Goal: Information Seeking & Learning: Check status

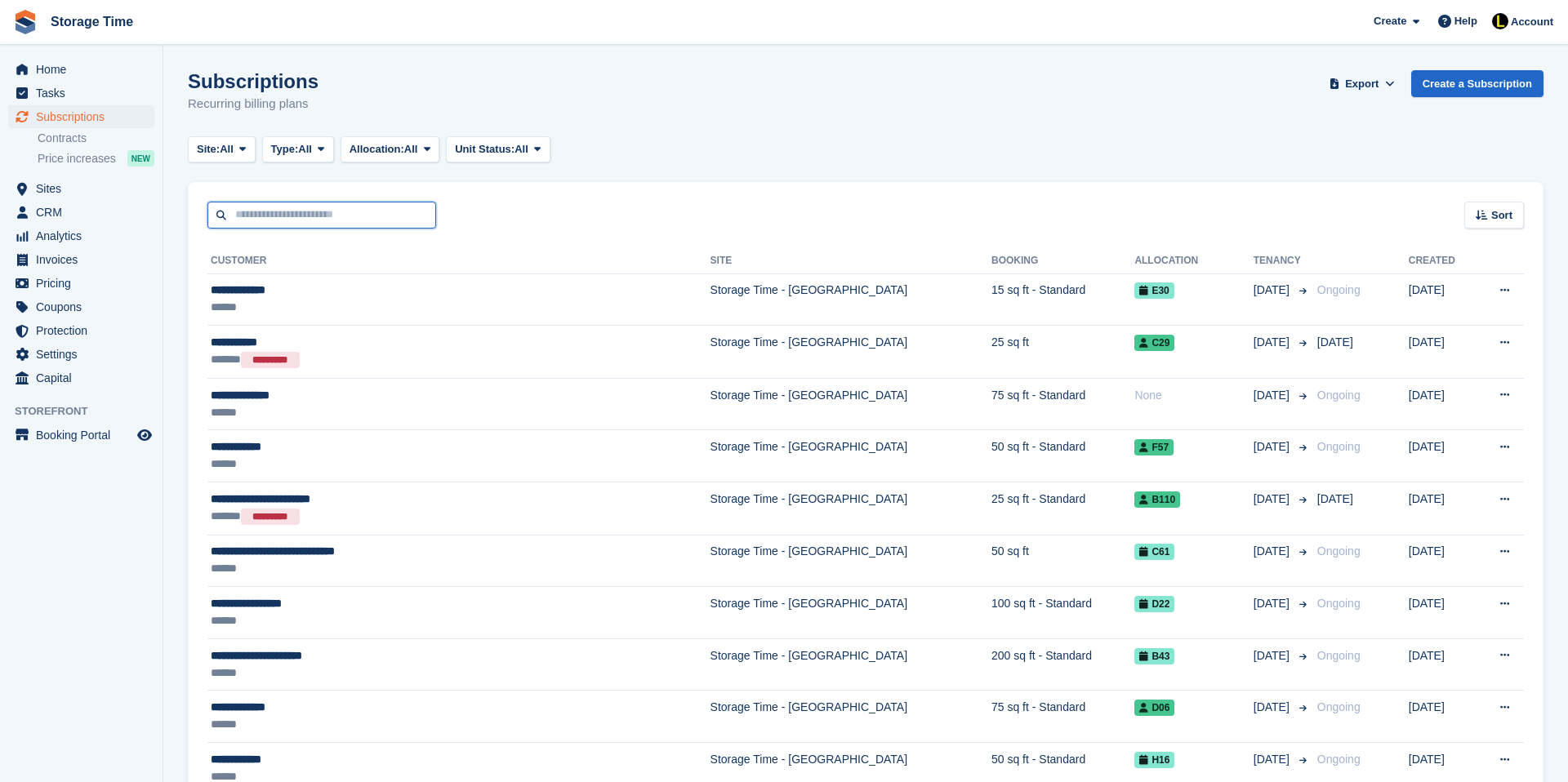
click at [278, 219] on input "text" at bounding box center [322, 214] width 229 height 27
type input "****"
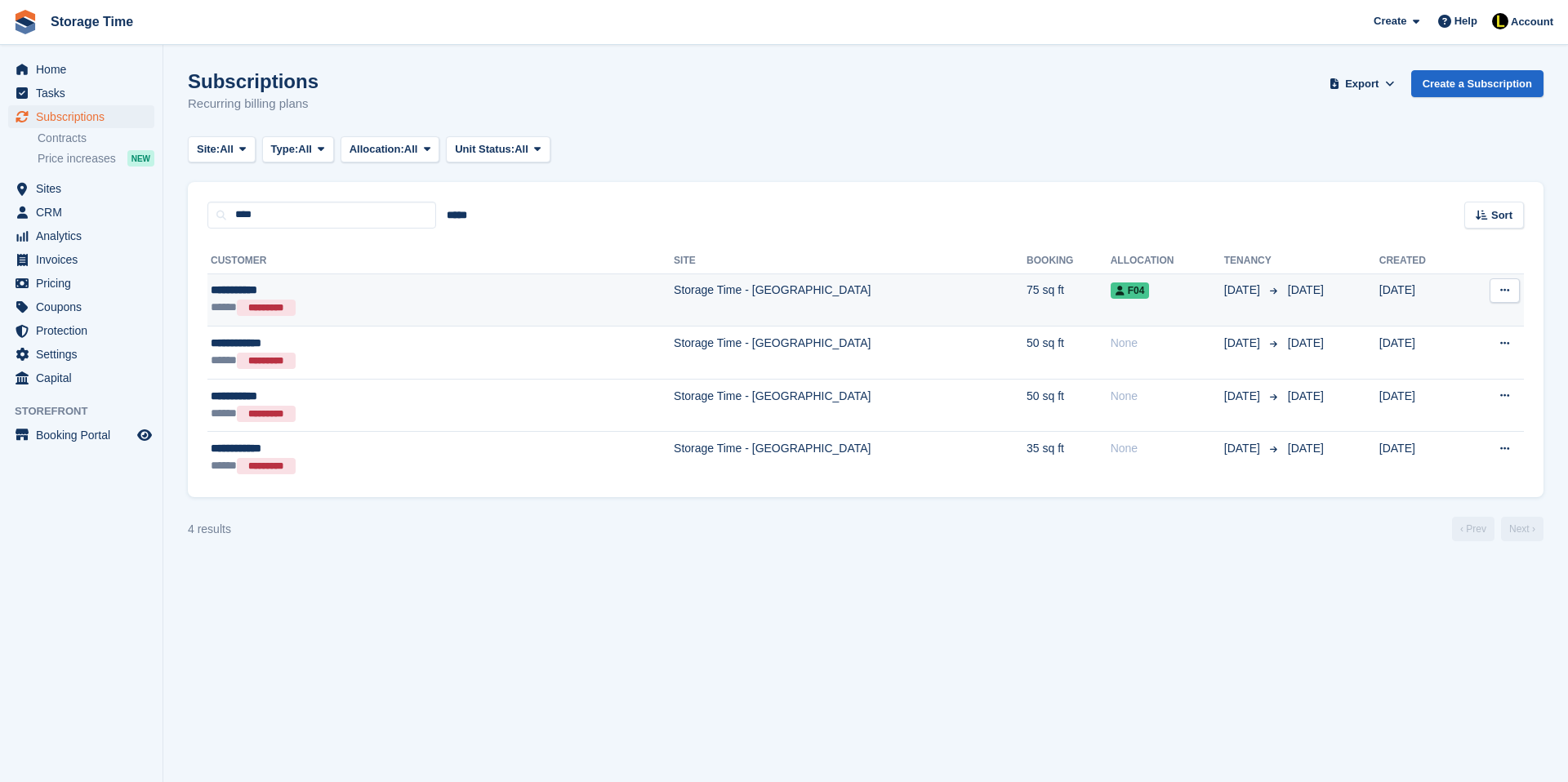
click at [674, 292] on td "Storage Time - [GEOGRAPHIC_DATA]" at bounding box center [850, 300] width 353 height 53
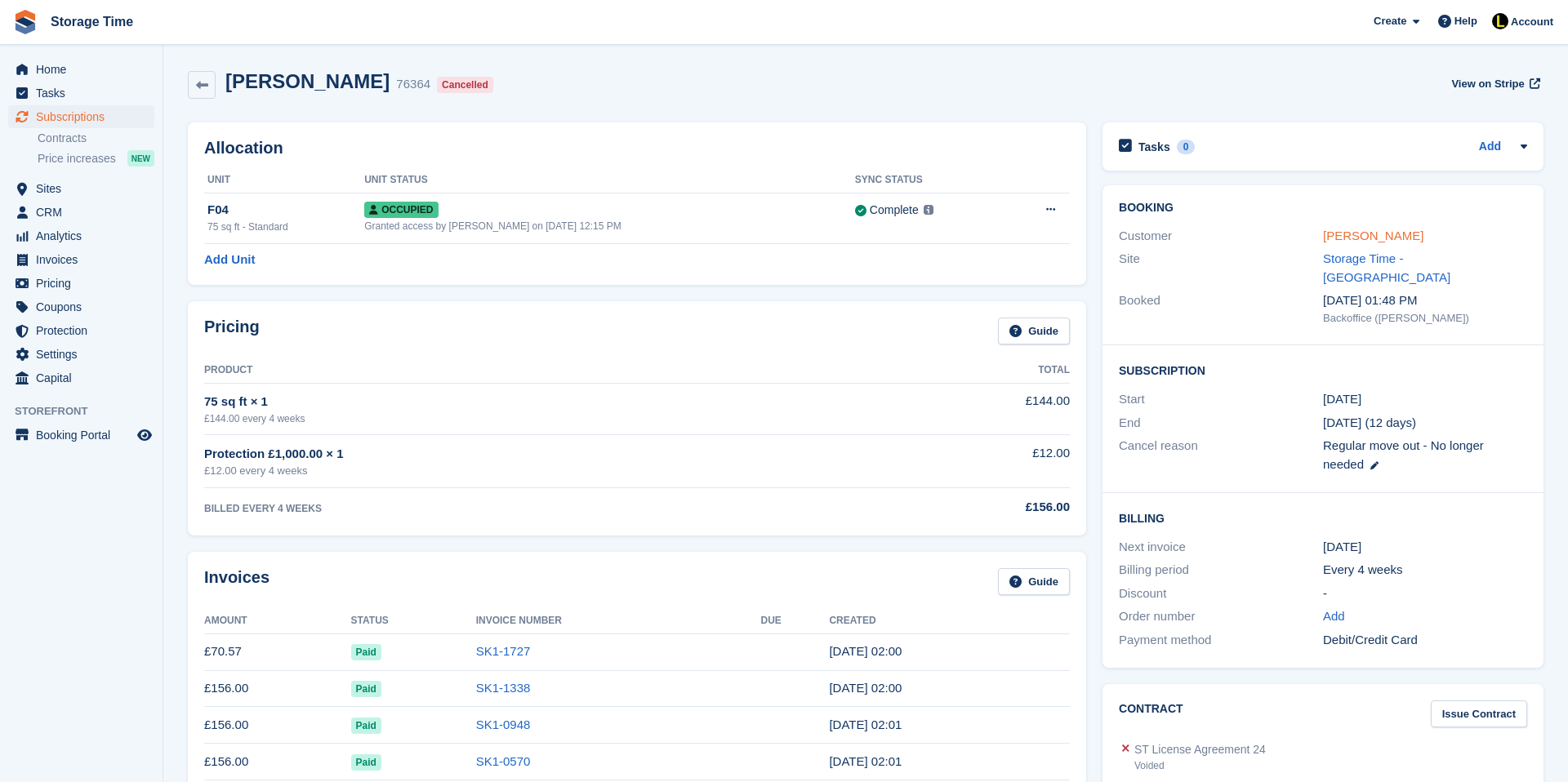
click at [1342, 234] on link "[PERSON_NAME]" at bounding box center [1373, 235] width 101 height 14
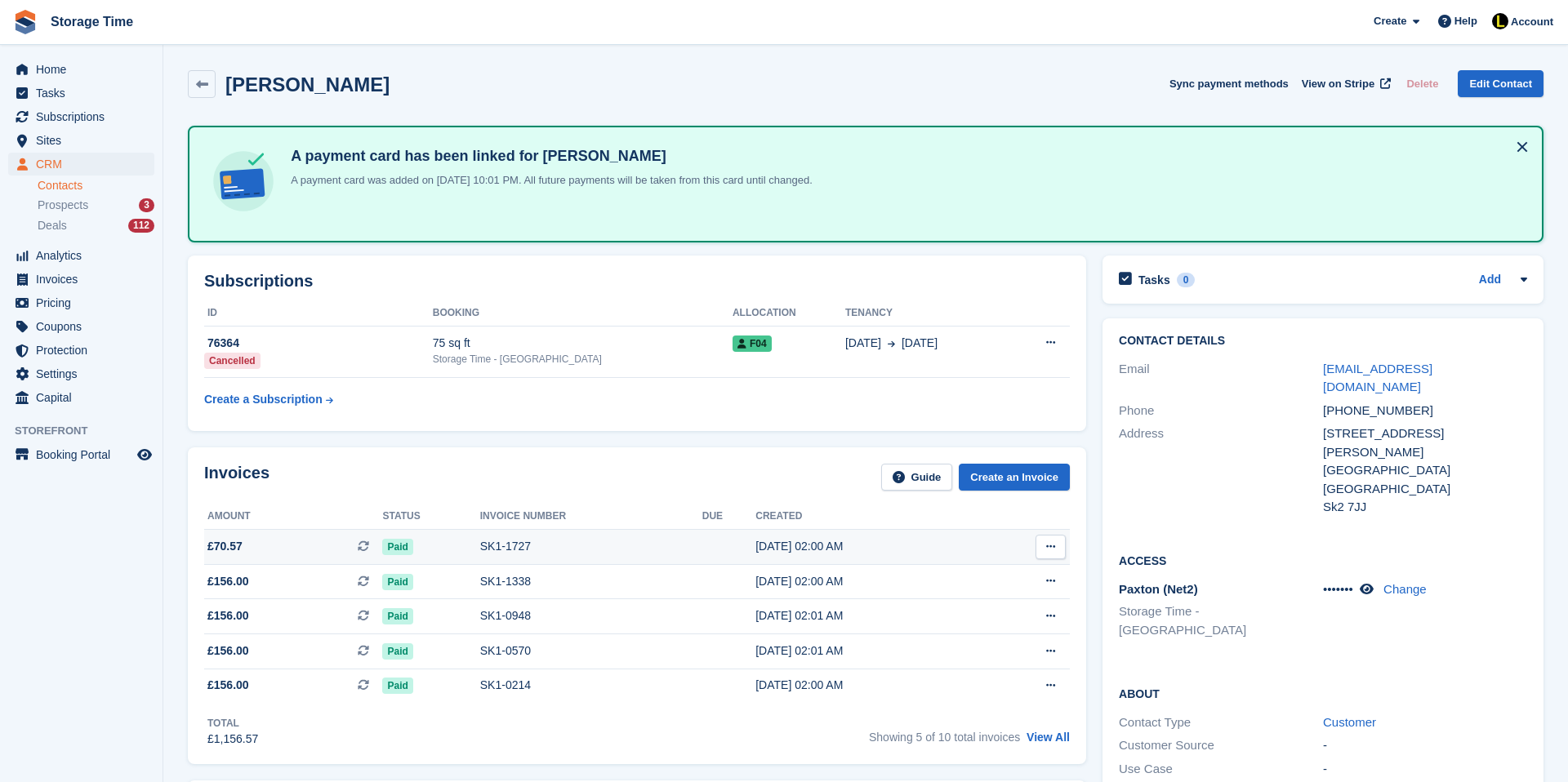
click at [471, 548] on div "Paid" at bounding box center [431, 547] width 97 height 17
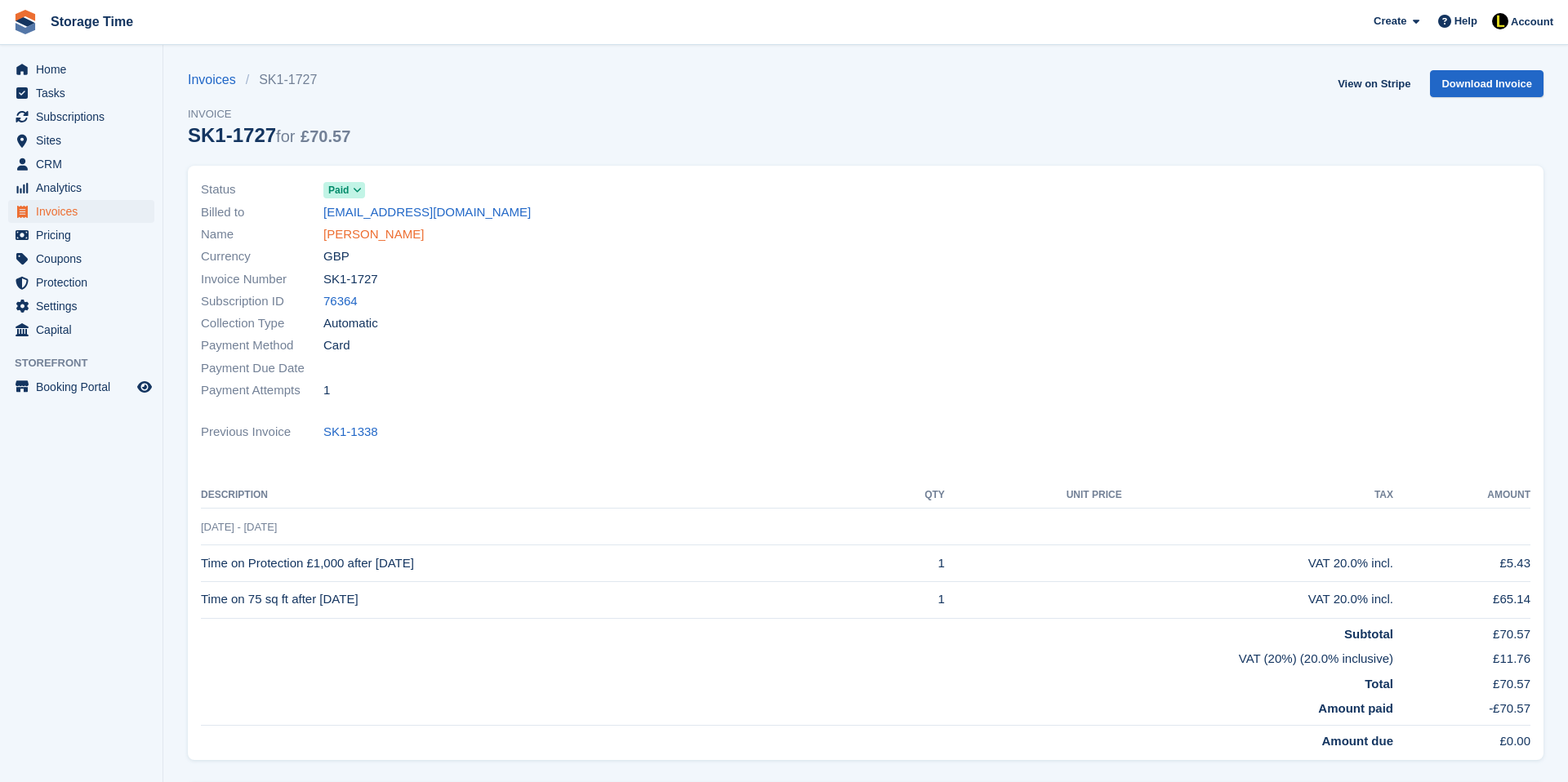
click at [383, 231] on link "[PERSON_NAME]" at bounding box center [374, 234] width 101 height 19
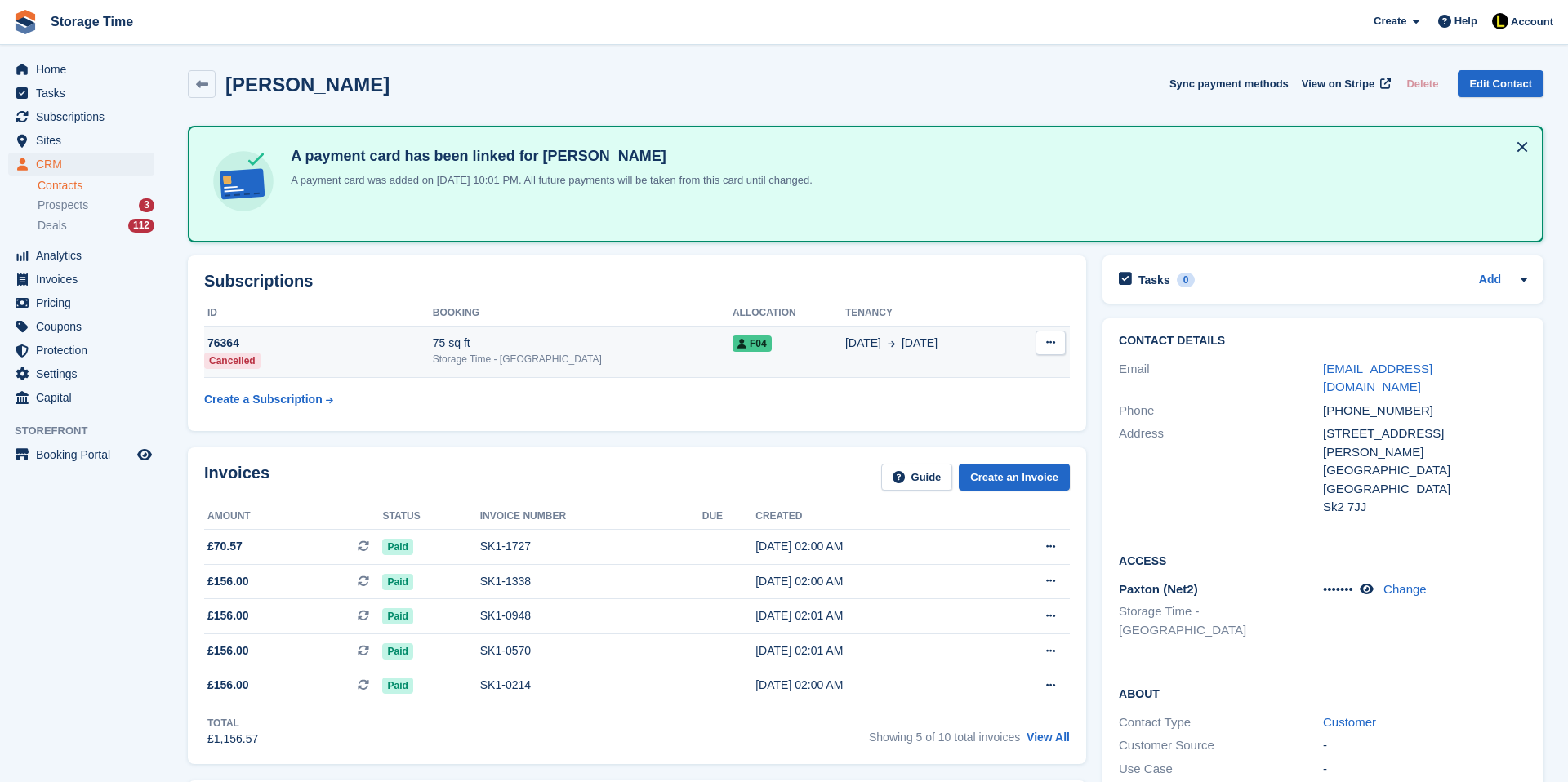
click at [811, 355] on td "F04" at bounding box center [789, 351] width 113 height 52
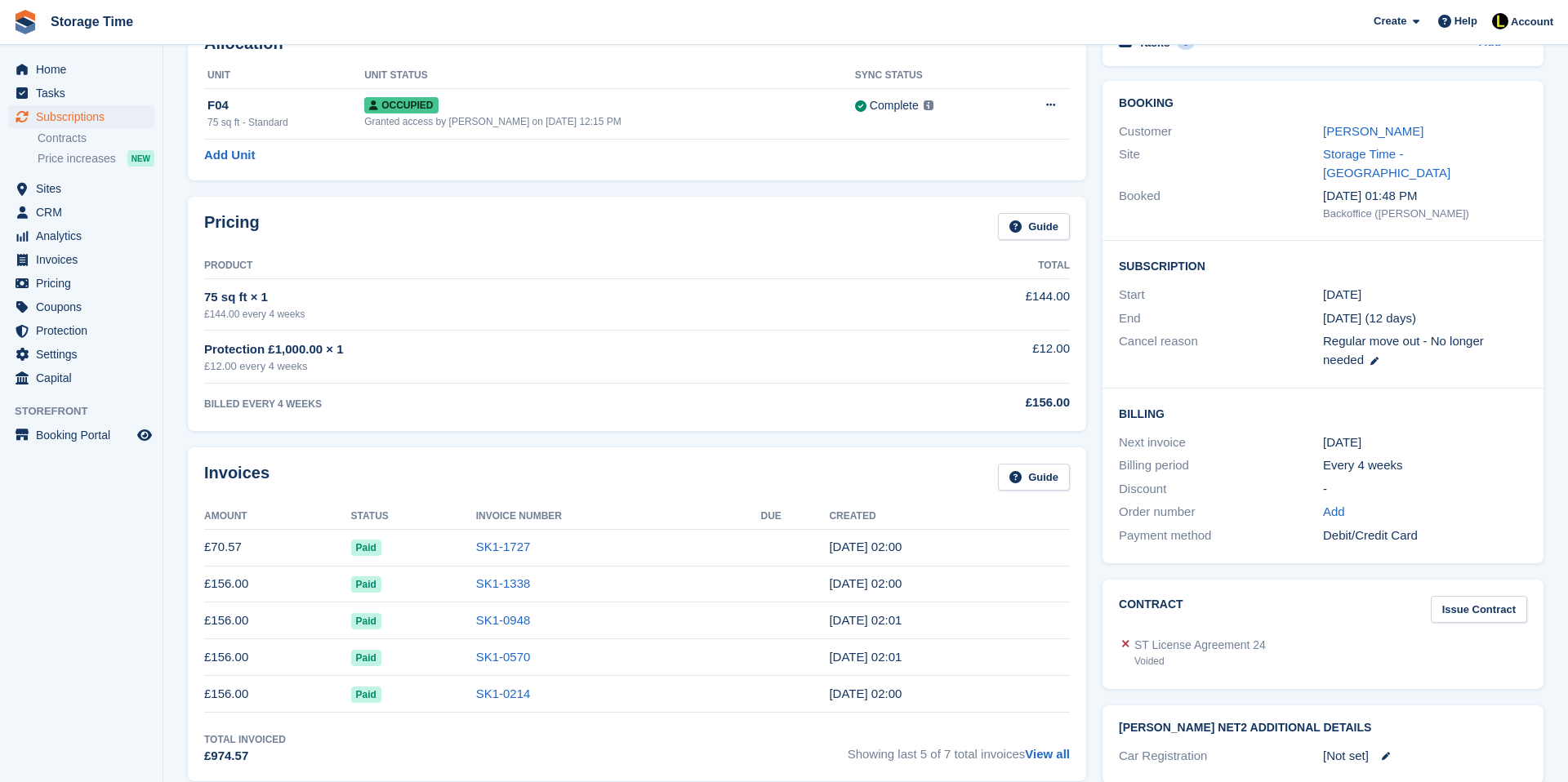
scroll to position [98, 0]
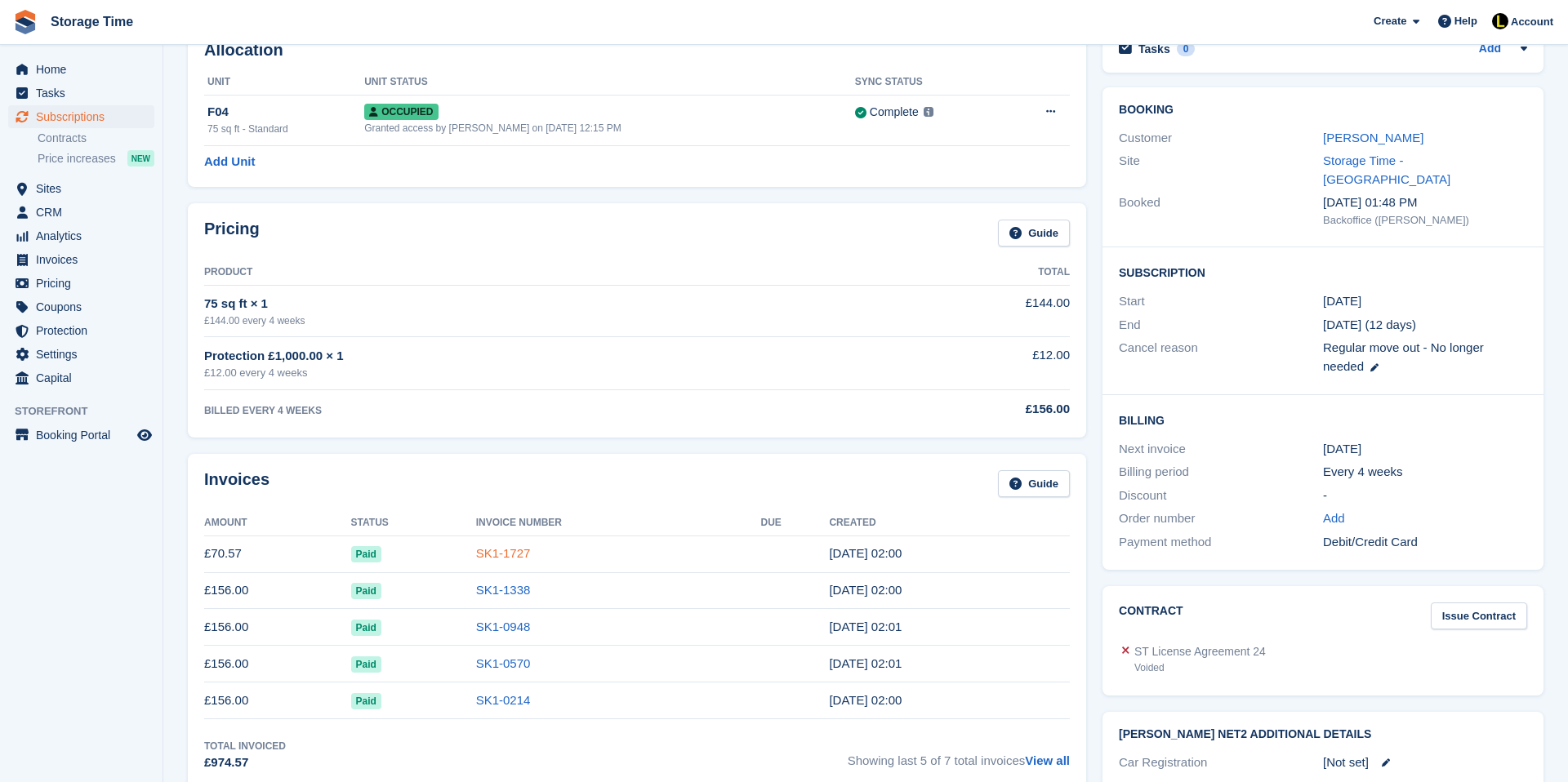
click at [490, 551] on link "SK1-1727" at bounding box center [504, 553] width 55 height 14
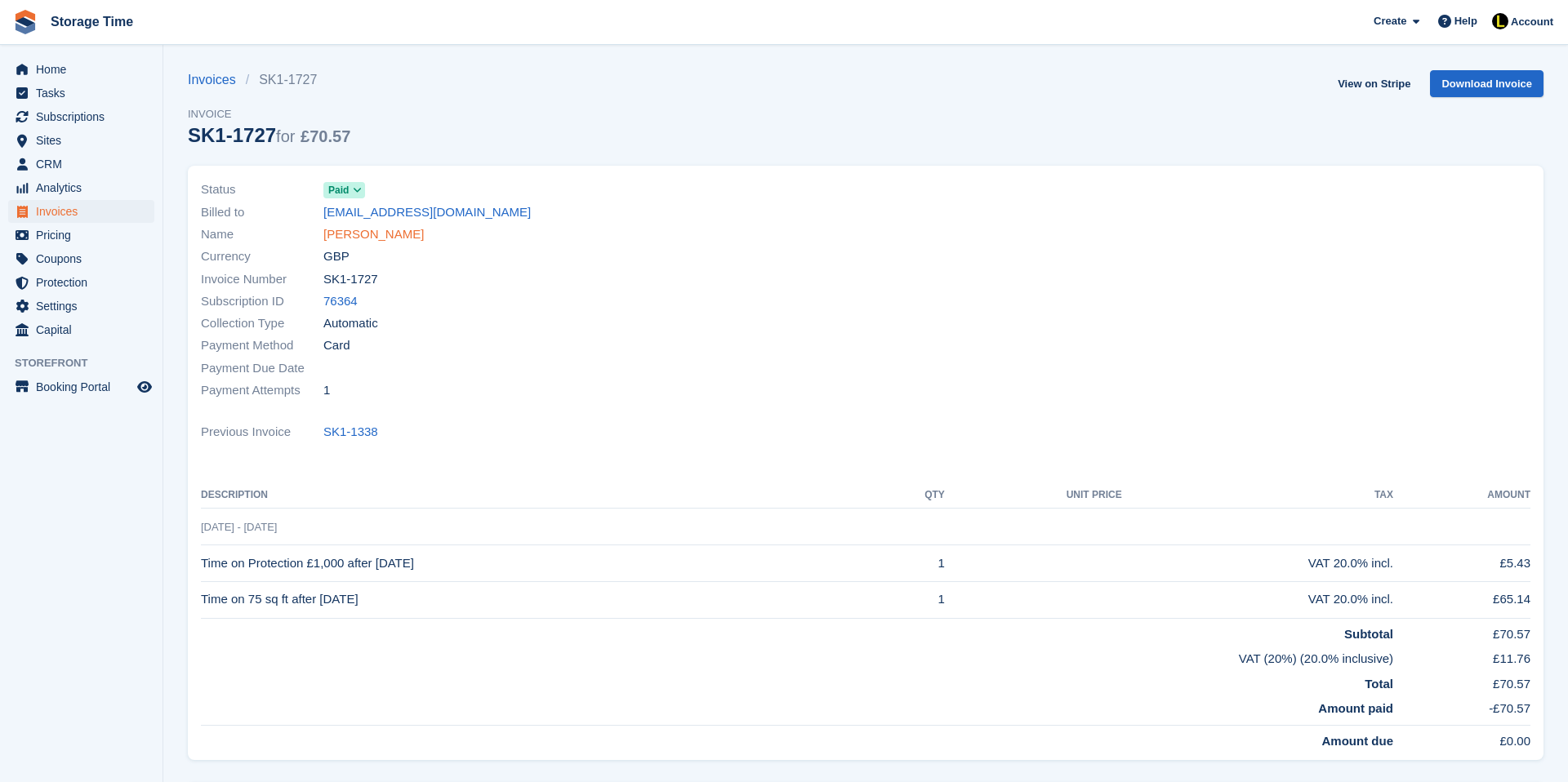
click at [368, 230] on link "[PERSON_NAME]" at bounding box center [374, 234] width 101 height 19
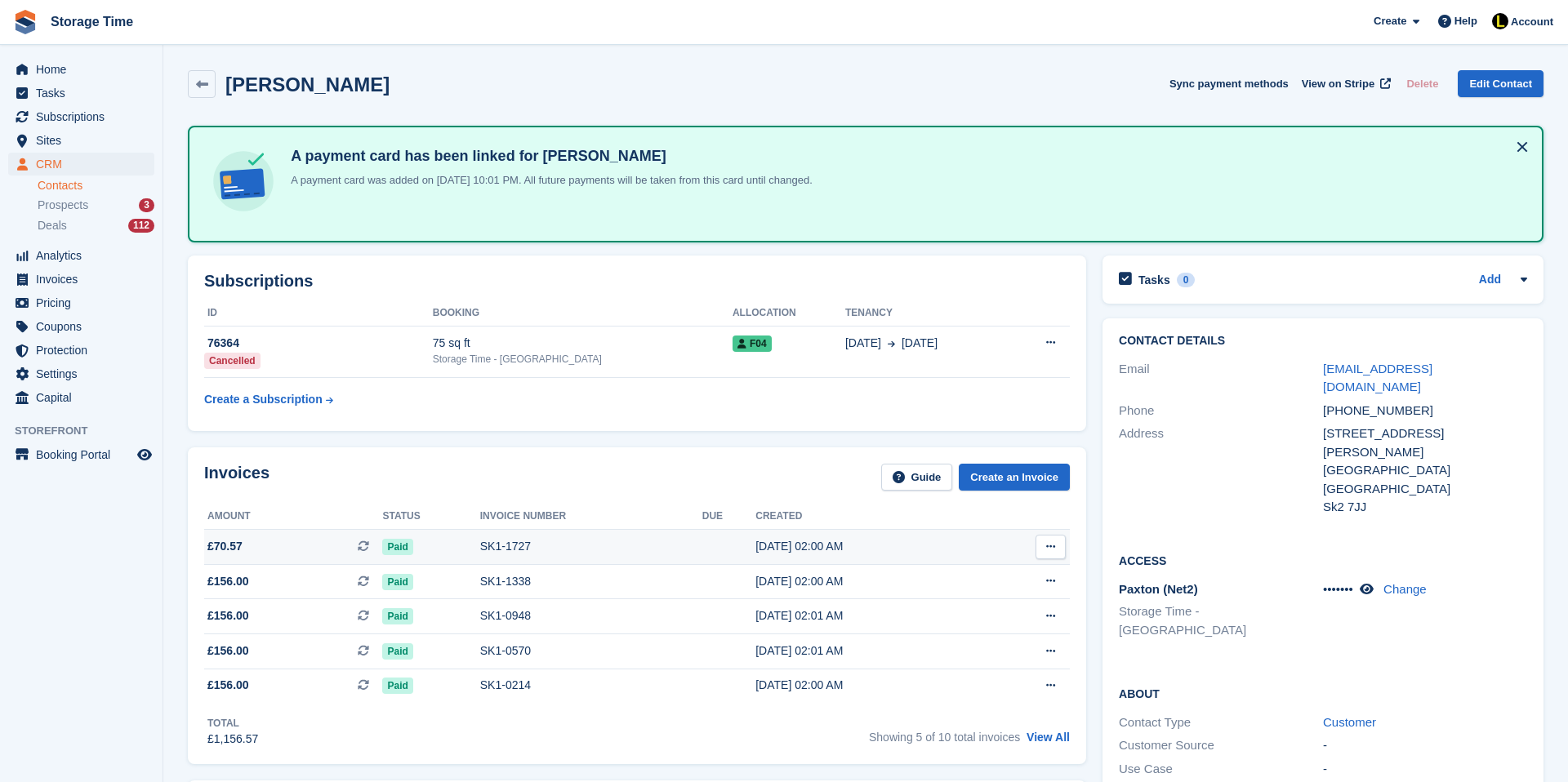
click at [559, 560] on td "SK1-1727" at bounding box center [591, 547] width 222 height 35
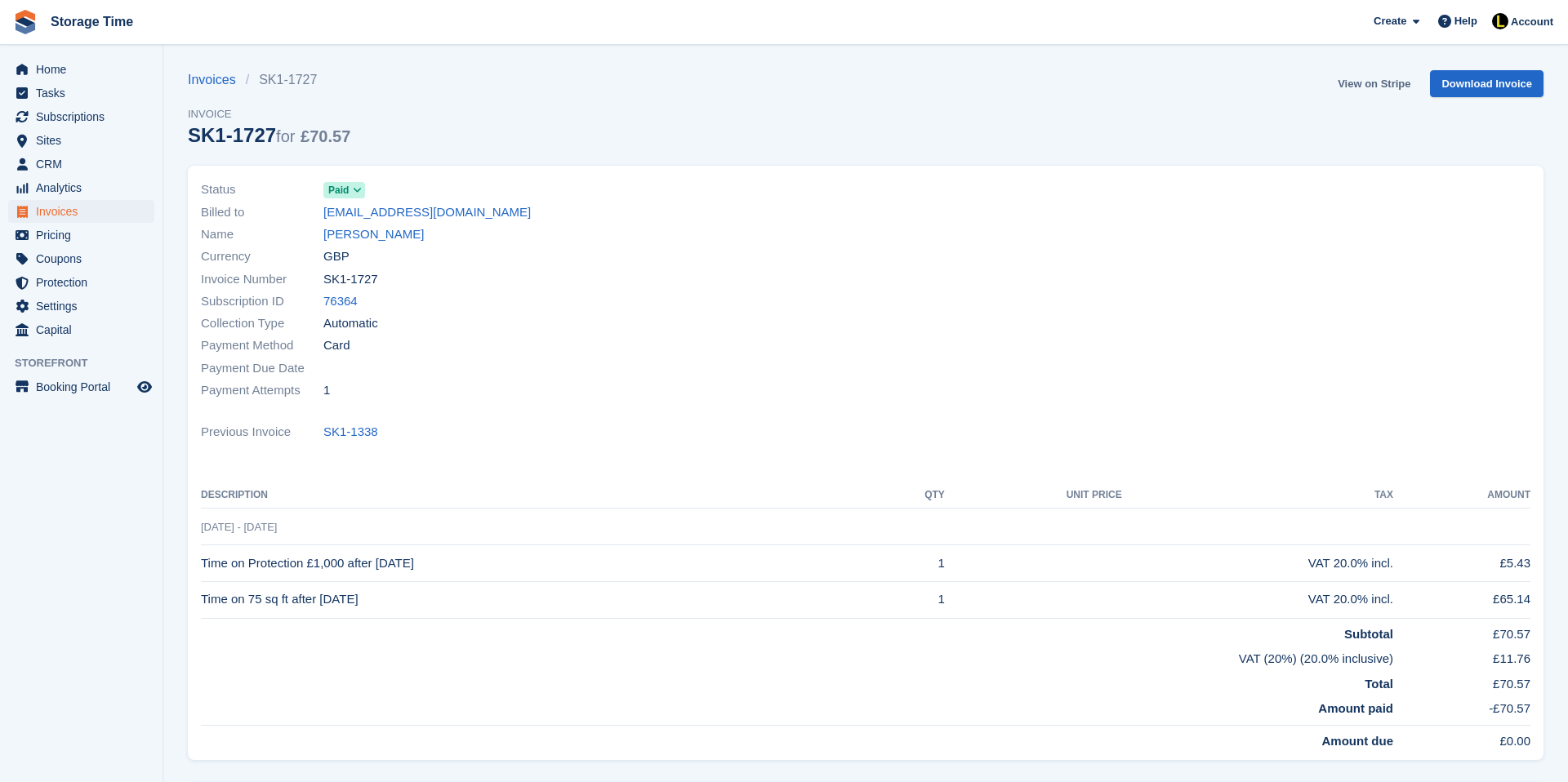
click at [1371, 84] on link "View on Stripe" at bounding box center [1373, 84] width 85 height 27
